Goal: Task Accomplishment & Management: Understand process/instructions

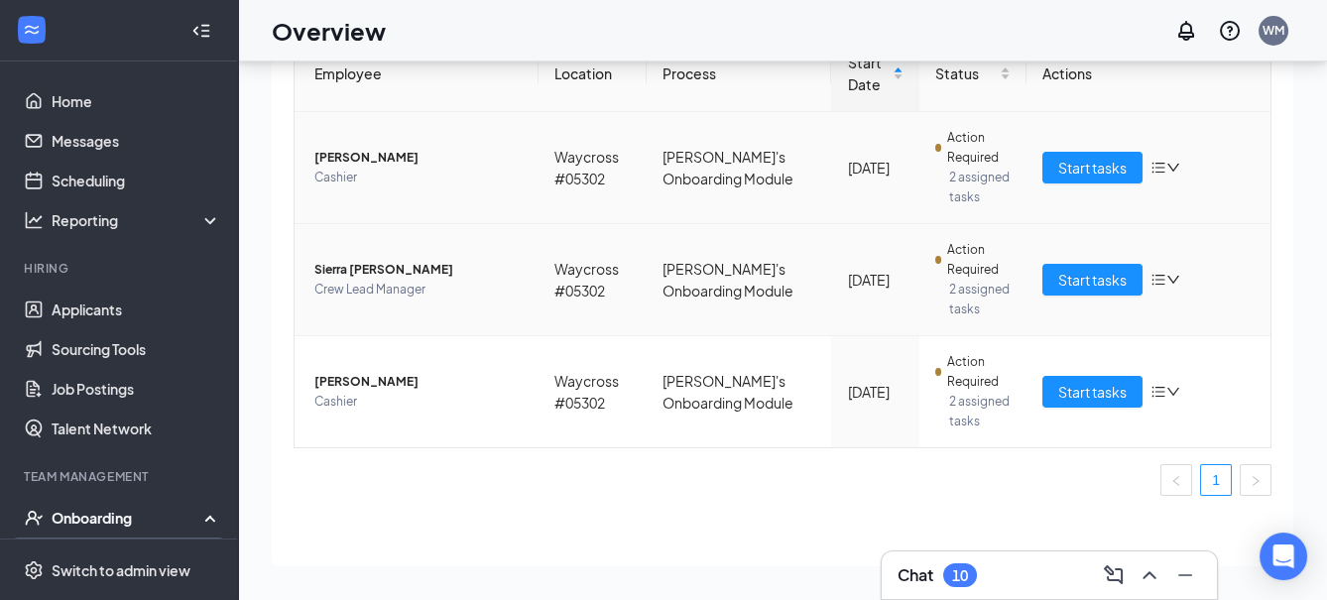
scroll to position [158, 0]
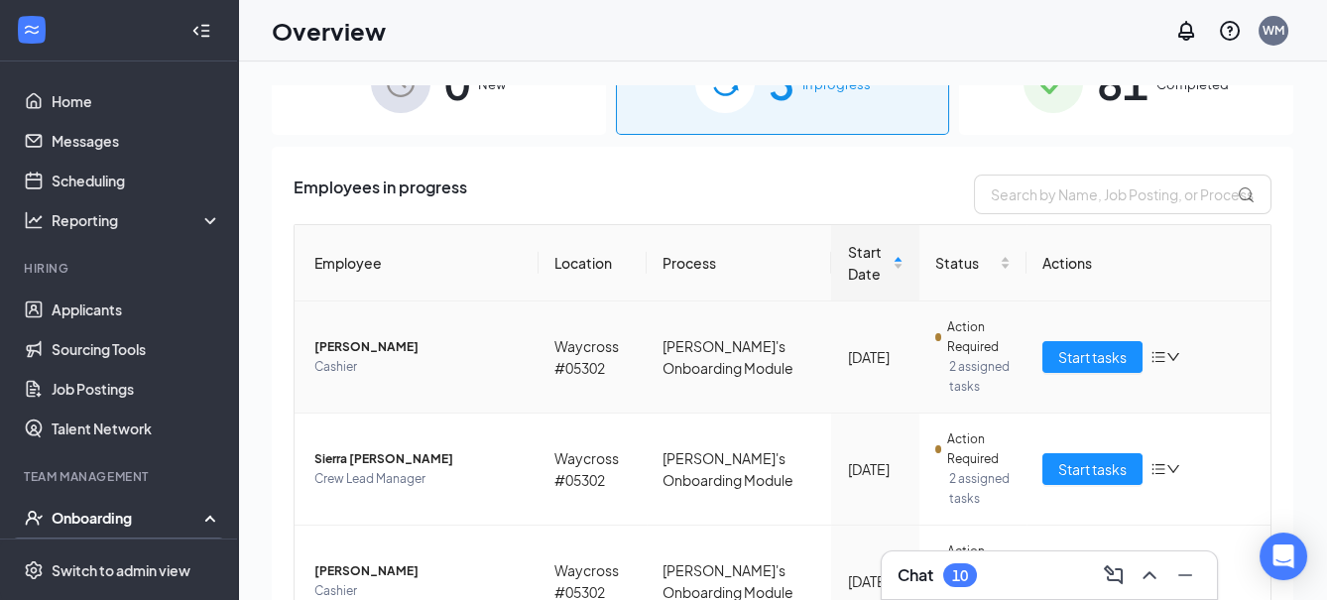
scroll to position [158, 0]
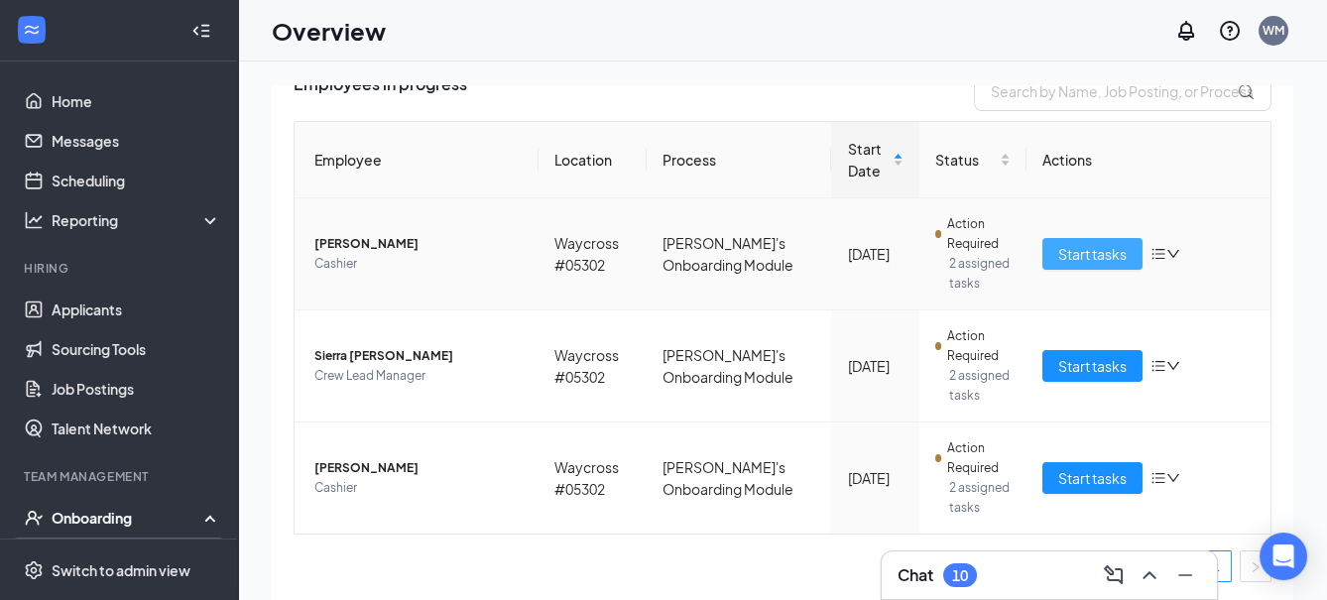
click at [1085, 253] on span "Start tasks" at bounding box center [1092, 254] width 68 height 22
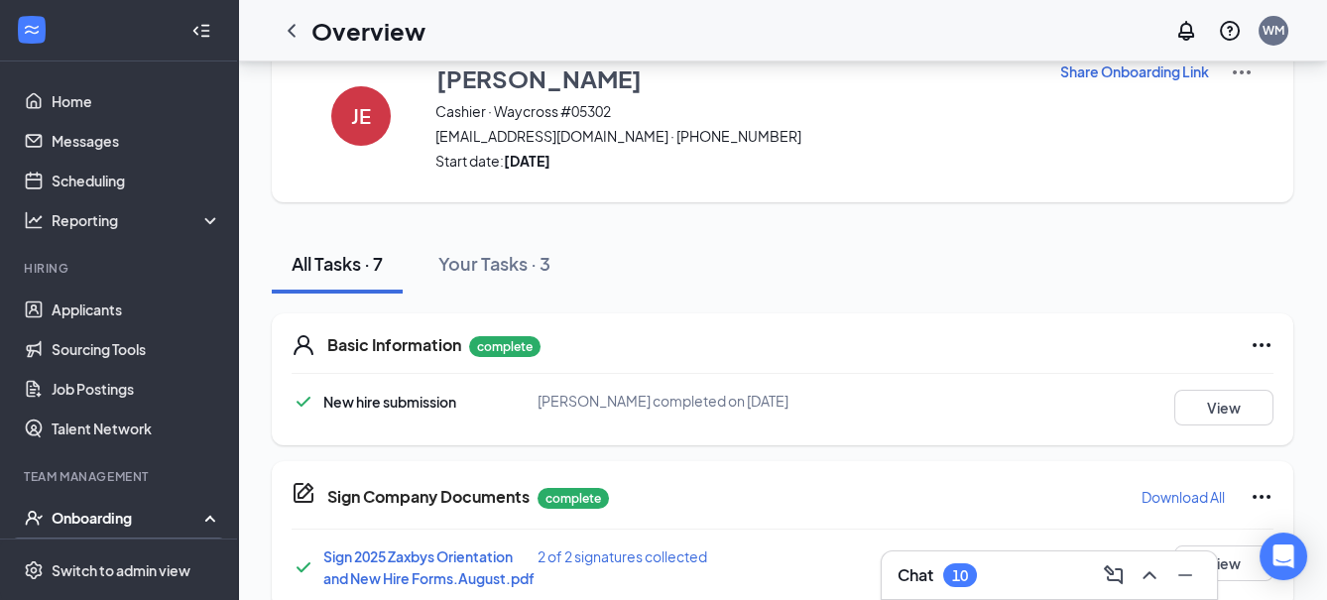
scroll to position [220, 0]
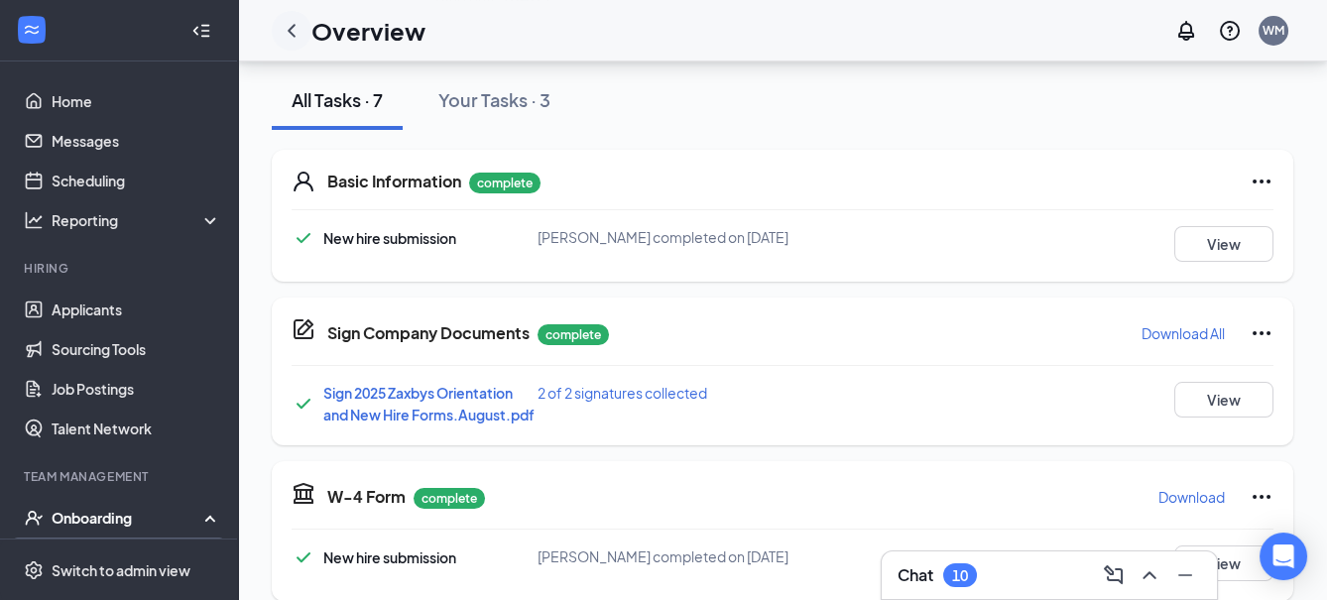
click at [291, 43] on div at bounding box center [292, 31] width 40 height 40
click at [301, 29] on icon "ChevronLeft" at bounding box center [292, 31] width 24 height 24
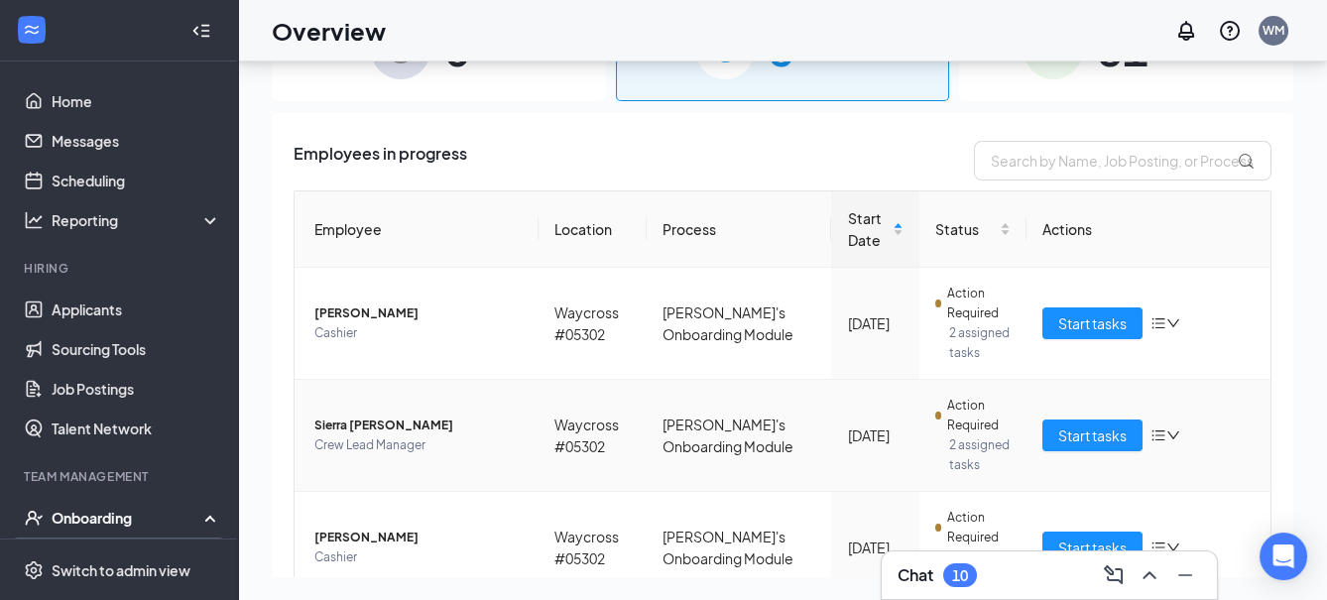
scroll to position [158, 0]
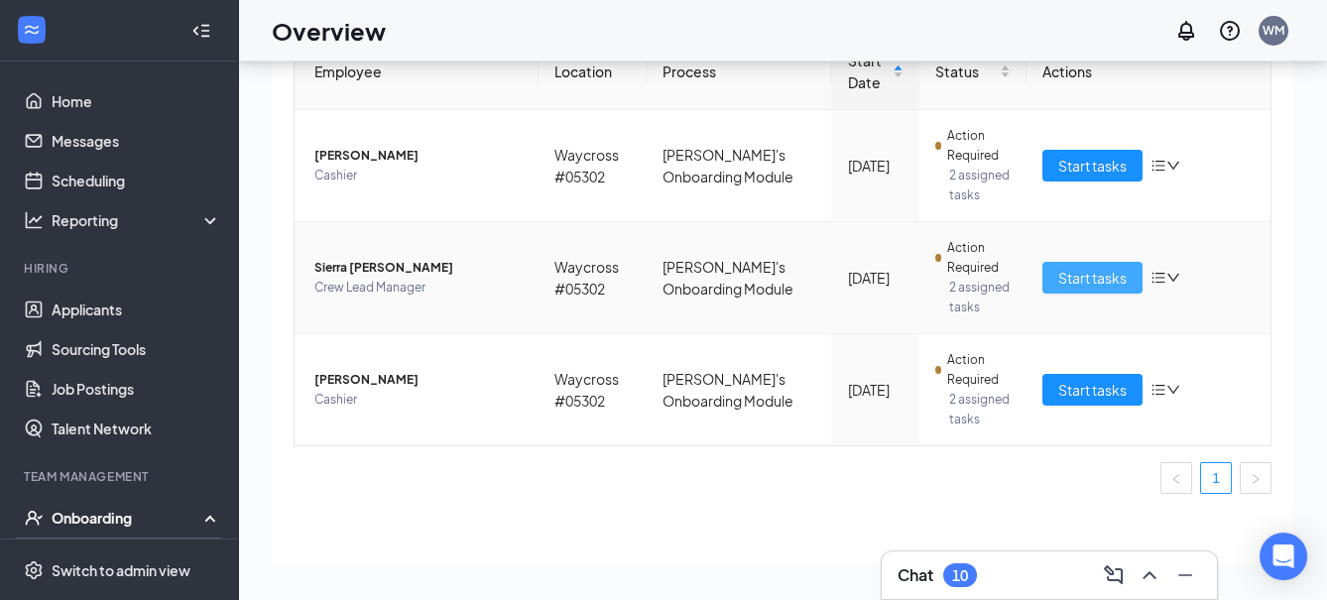
click at [1084, 267] on span "Start tasks" at bounding box center [1092, 278] width 68 height 22
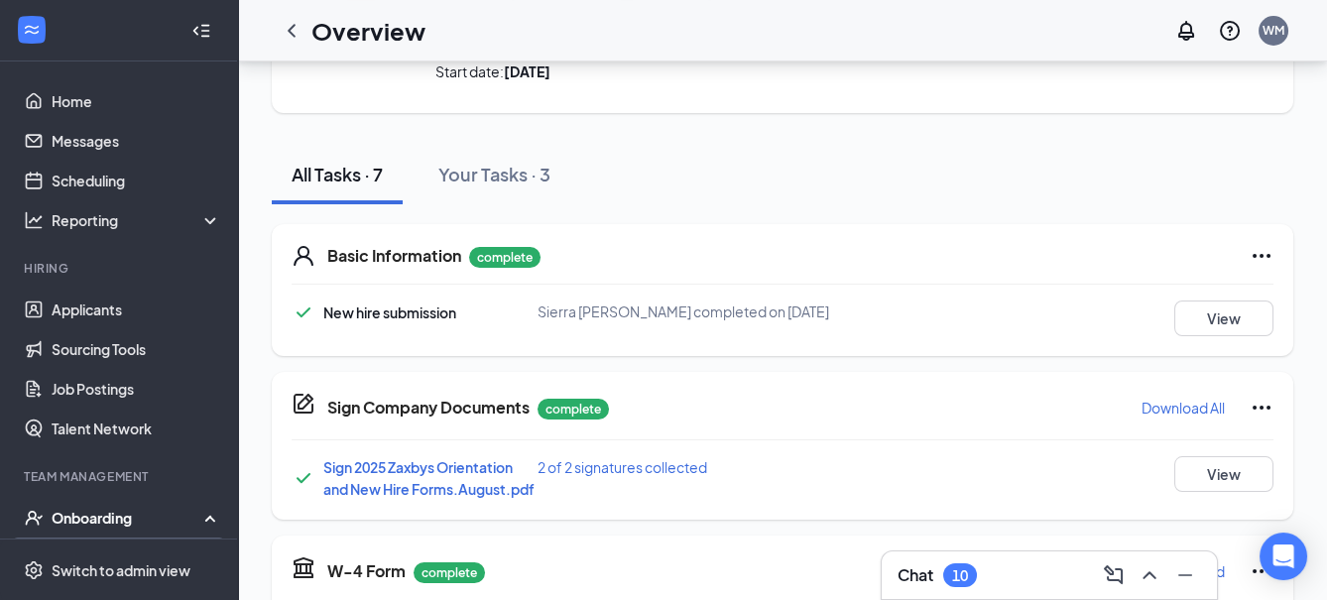
scroll to position [177, 0]
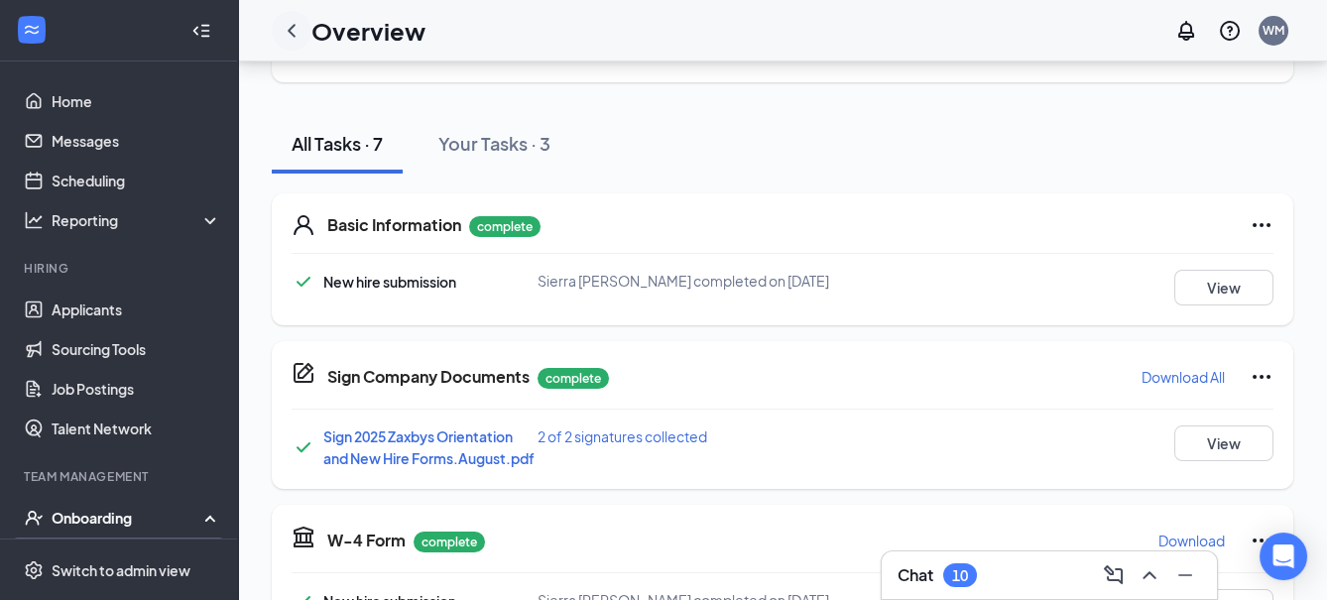
click at [307, 31] on div at bounding box center [292, 31] width 40 height 40
click at [294, 35] on icon "ChevronLeft" at bounding box center [292, 30] width 8 height 13
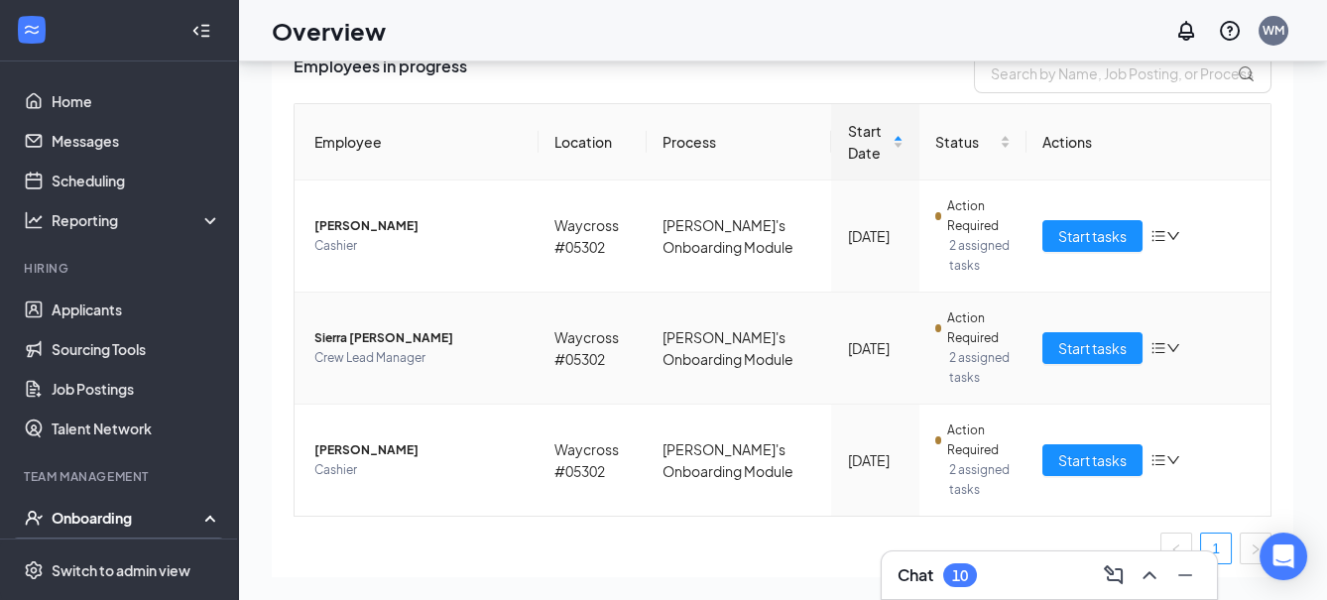
scroll to position [158, 0]
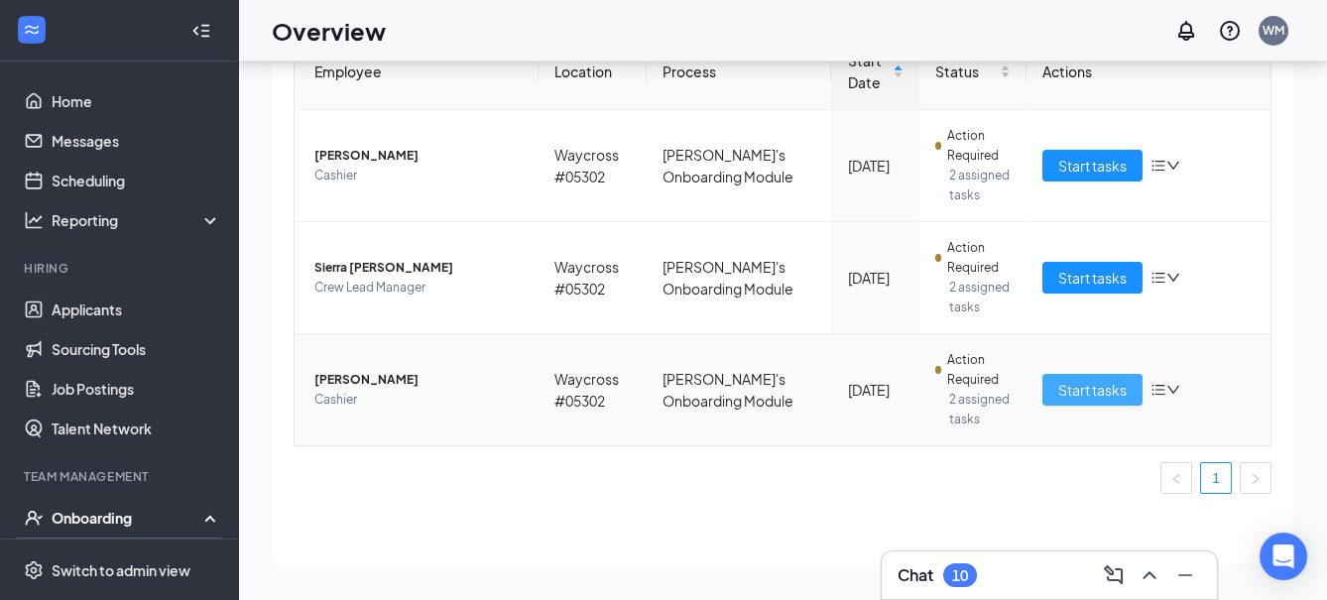
click at [1058, 382] on span "Start tasks" at bounding box center [1092, 390] width 68 height 22
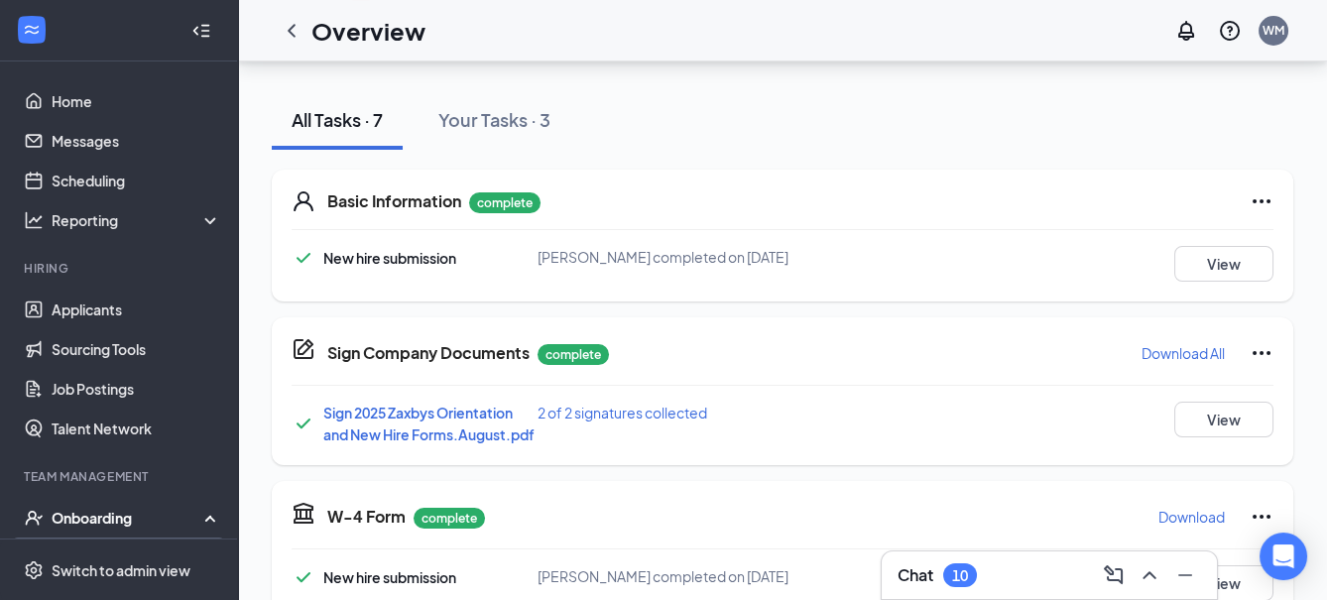
scroll to position [220, 0]
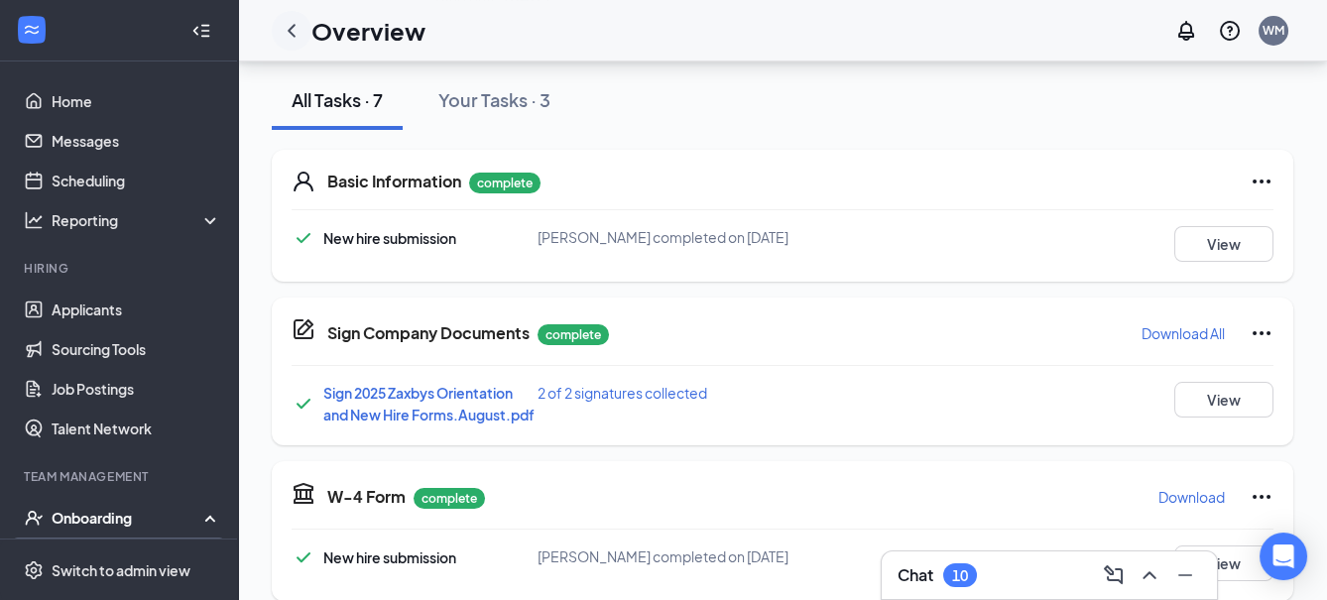
click at [277, 30] on div at bounding box center [292, 31] width 40 height 40
click at [286, 28] on icon "ChevronLeft" at bounding box center [292, 31] width 24 height 24
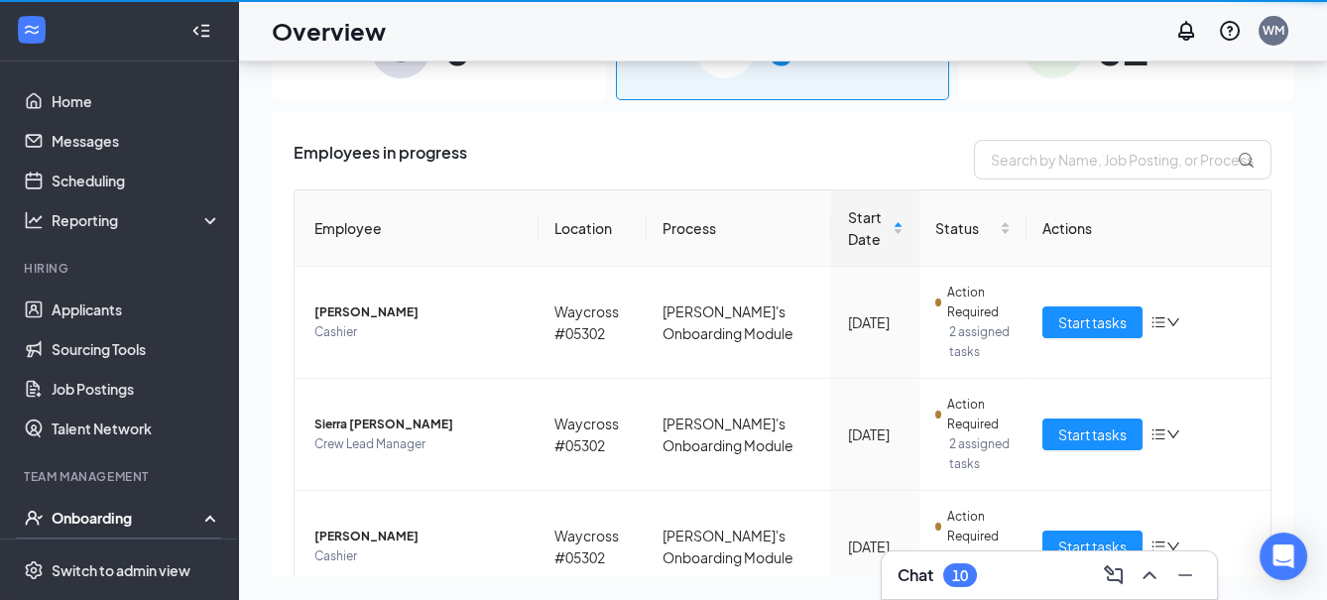
scroll to position [88, 0]
